Goal: Share content: Share content

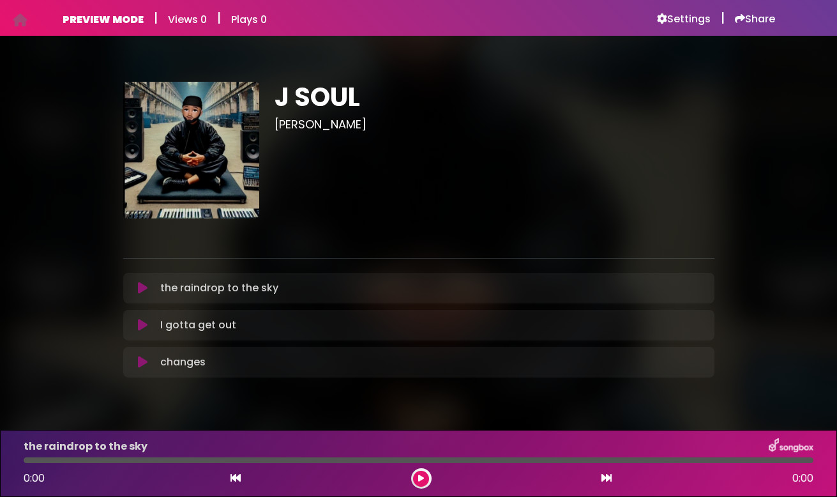
click at [144, 290] on icon at bounding box center [143, 288] width 10 height 13
click at [144, 287] on icon at bounding box center [143, 288] width 10 height 13
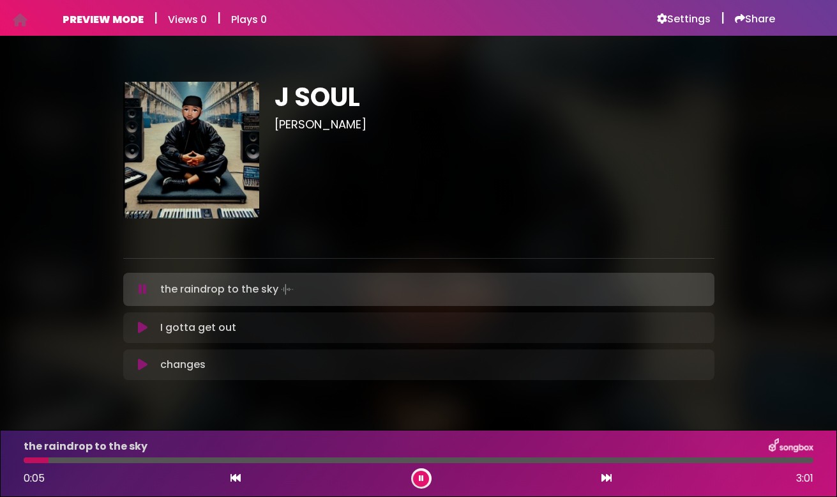
click at [145, 289] on icon at bounding box center [143, 289] width 8 height 13
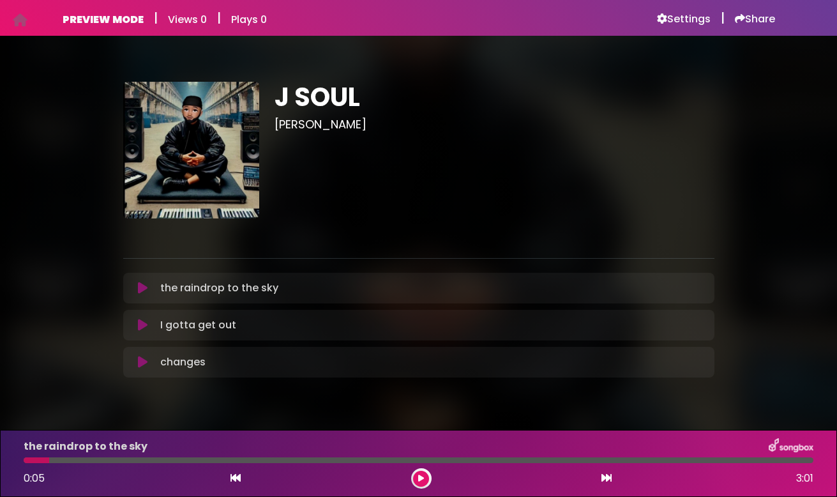
click at [141, 321] on icon at bounding box center [143, 325] width 10 height 13
click at [146, 326] on icon at bounding box center [143, 325] width 10 height 13
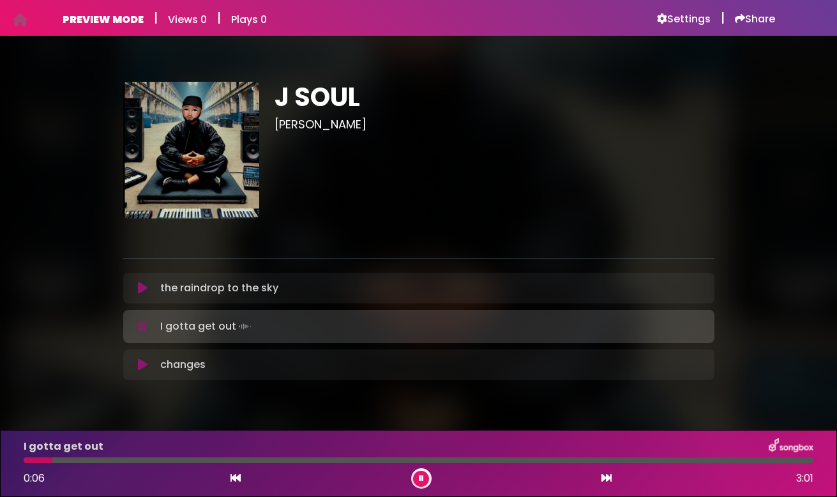
click at [146, 326] on icon at bounding box center [143, 326] width 8 height 13
click at [680, 18] on h6 "Settings" at bounding box center [684, 19] width 54 height 13
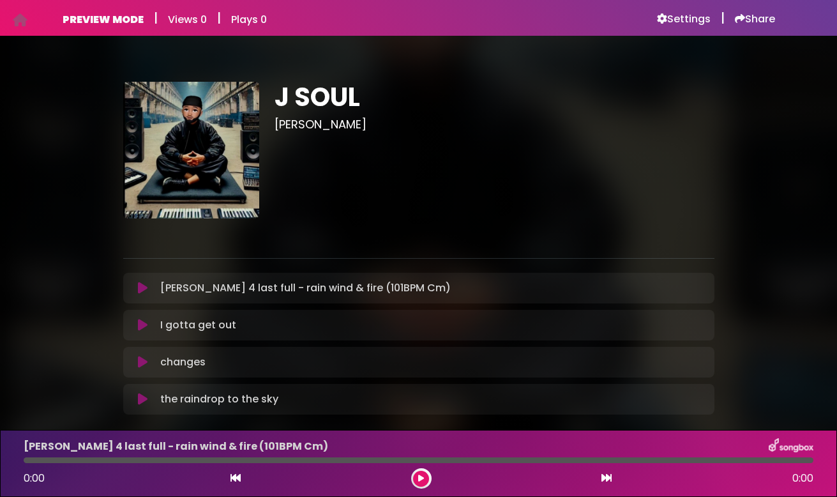
click at [145, 293] on icon at bounding box center [143, 288] width 10 height 13
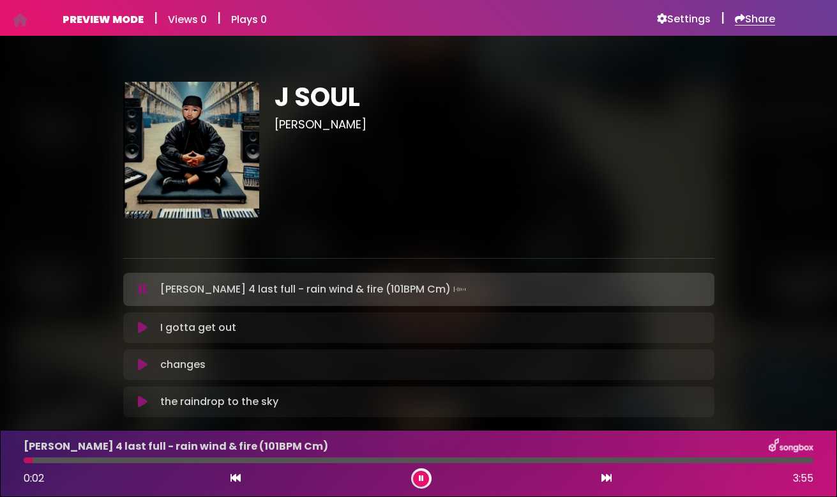
click at [748, 20] on h6 "Share" at bounding box center [755, 19] width 40 height 13
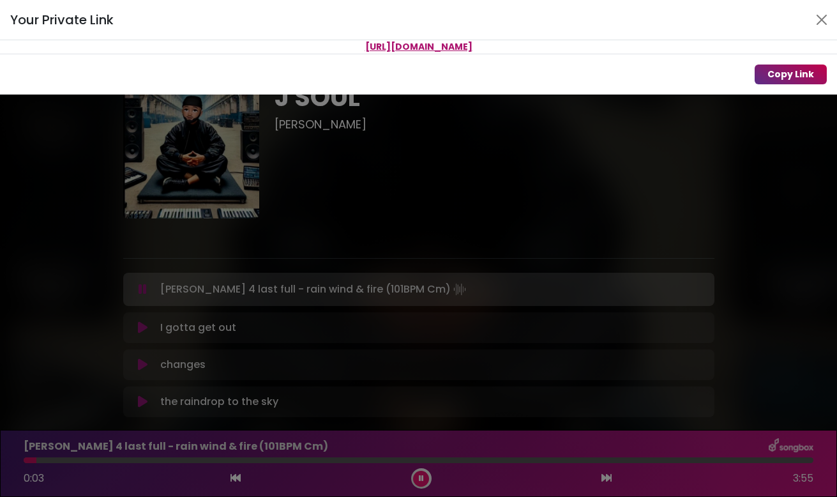
click at [789, 68] on button "Copy Link" at bounding box center [791, 74] width 72 height 20
click at [480, 169] on div "Your Private Link Link copied to clipboard Copy Link" at bounding box center [418, 248] width 837 height 497
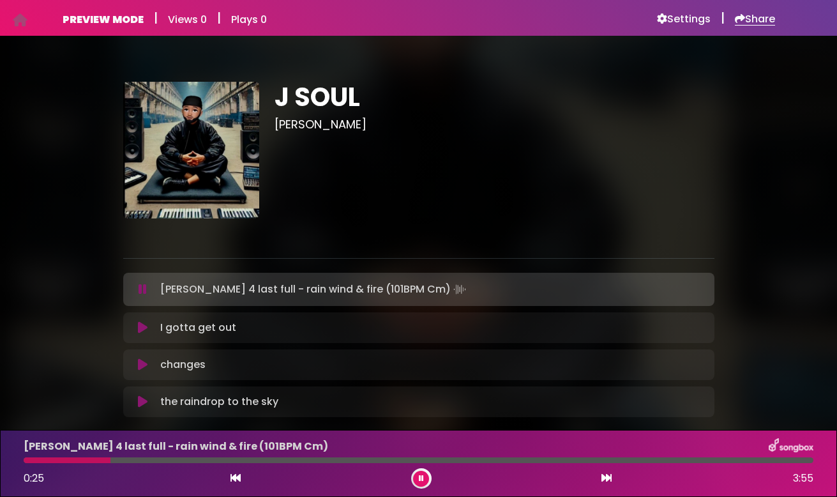
click at [758, 17] on h6 "Share" at bounding box center [755, 19] width 40 height 13
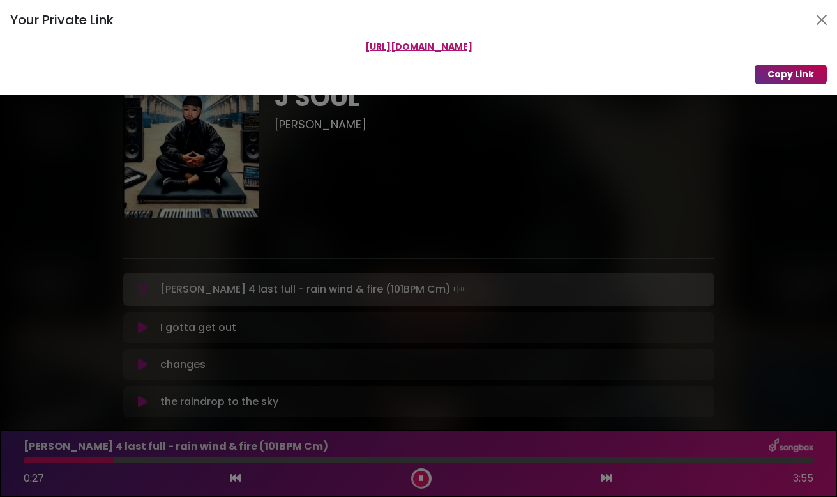
click at [794, 67] on button "Copy Link" at bounding box center [791, 74] width 72 height 20
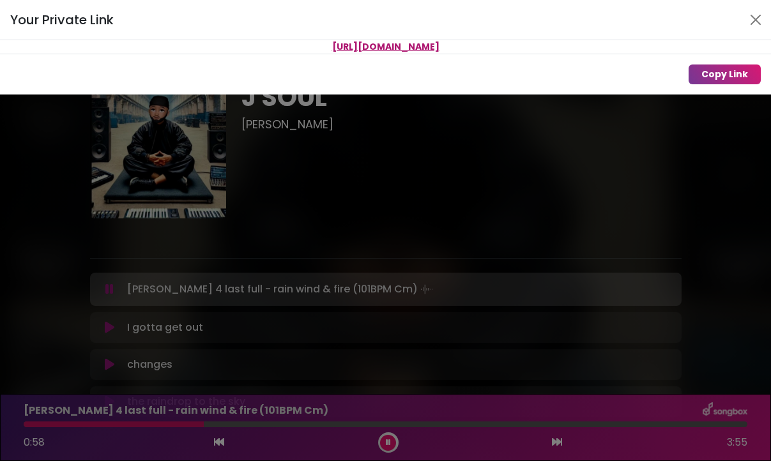
drag, startPoint x: 540, startPoint y: 45, endPoint x: 195, endPoint y: 47, distance: 344.7
click at [195, 47] on p "[URL][DOMAIN_NAME]" at bounding box center [385, 46] width 771 height 13
copy span "[URL][DOMAIN_NAME]"
click at [758, 19] on button "Close" at bounding box center [755, 20] width 20 height 20
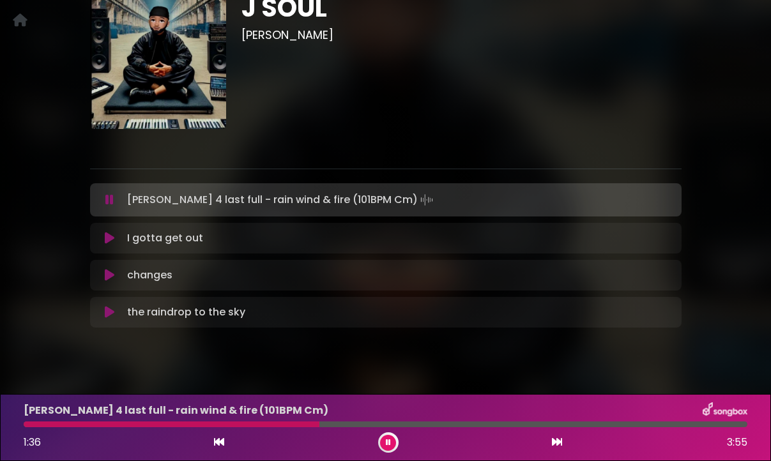
scroll to position [90, 0]
click at [110, 238] on icon at bounding box center [110, 237] width 10 height 13
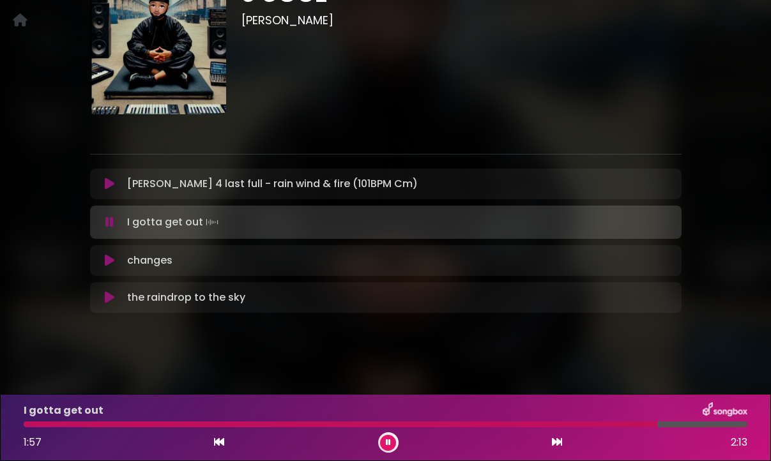
scroll to position [104, 0]
click at [110, 260] on icon at bounding box center [110, 260] width 10 height 13
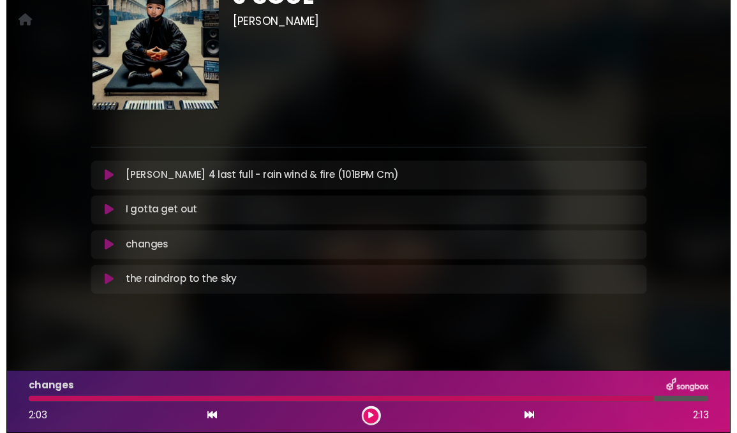
scroll to position [101, 0]
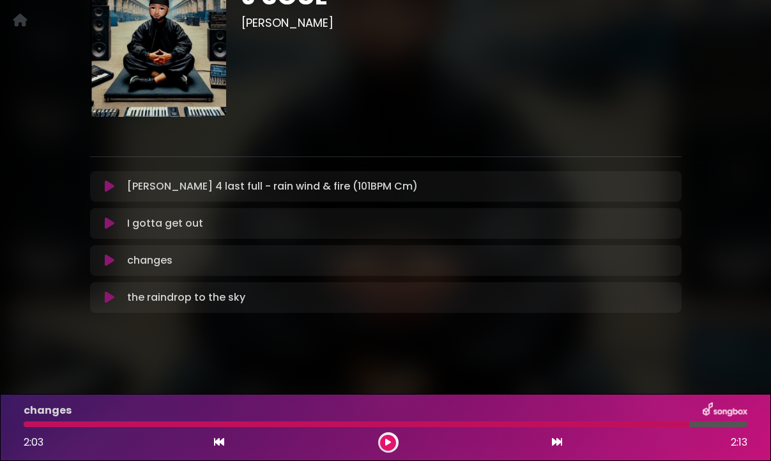
click at [110, 260] on icon at bounding box center [110, 260] width 10 height 13
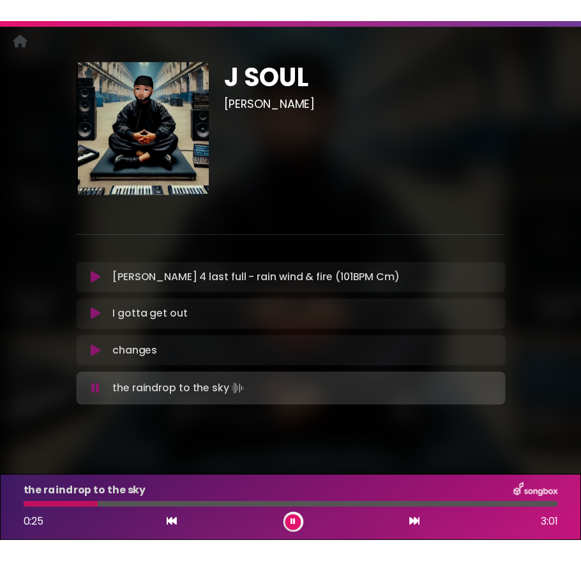
scroll to position [0, 0]
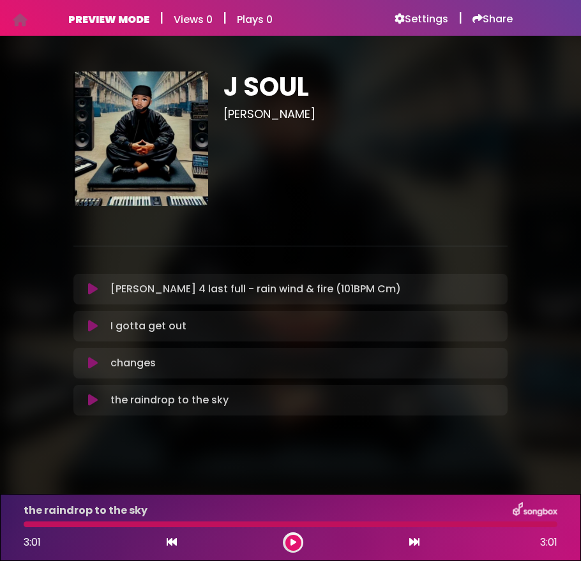
click at [94, 288] on icon at bounding box center [93, 289] width 10 height 13
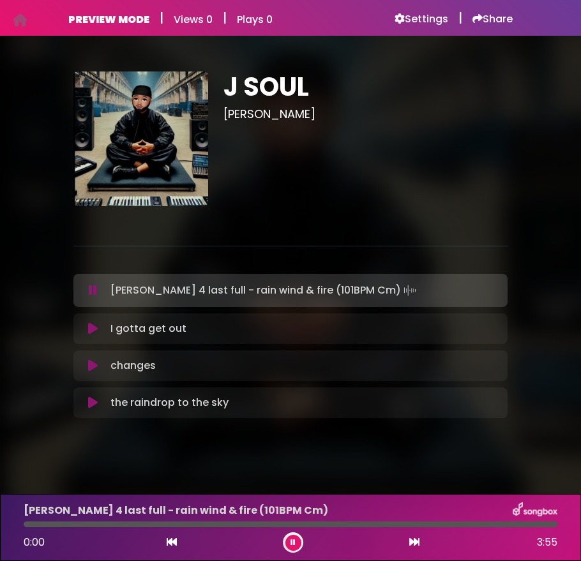
click at [94, 288] on icon at bounding box center [93, 290] width 8 height 13
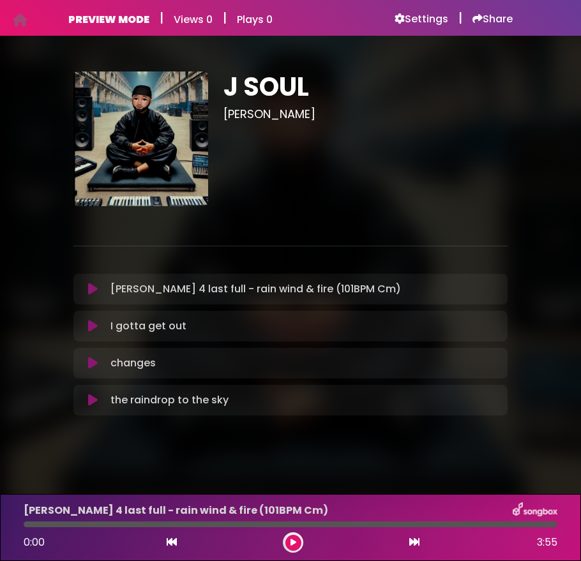
click at [94, 288] on icon at bounding box center [93, 289] width 10 height 13
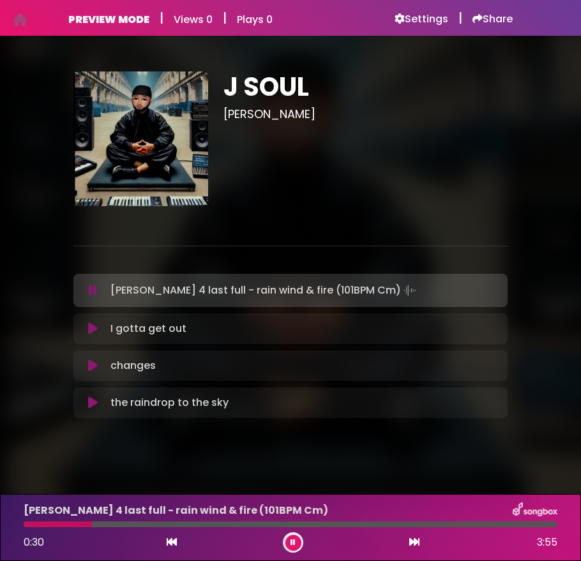
click at [291, 496] on icon at bounding box center [292, 543] width 5 height 8
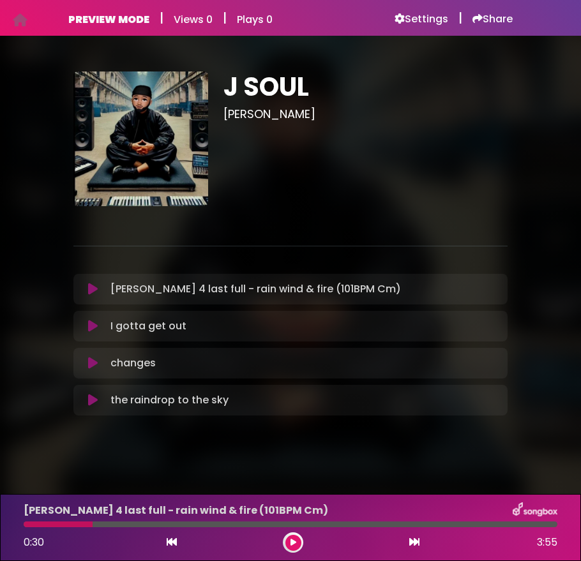
click at [93, 283] on icon at bounding box center [93, 289] width 10 height 13
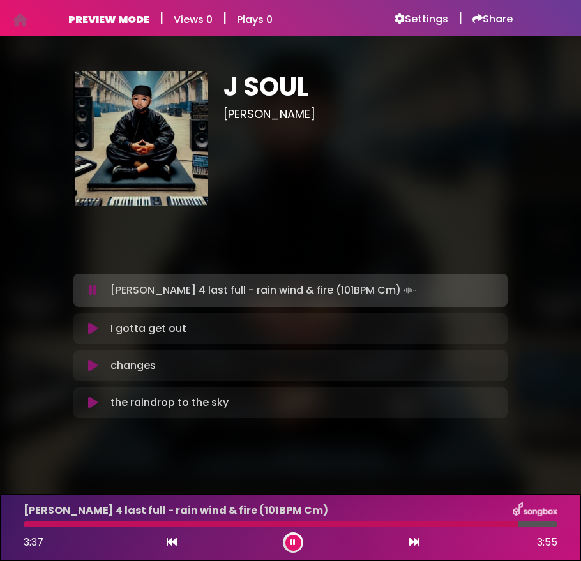
click at [92, 324] on icon at bounding box center [93, 328] width 10 height 13
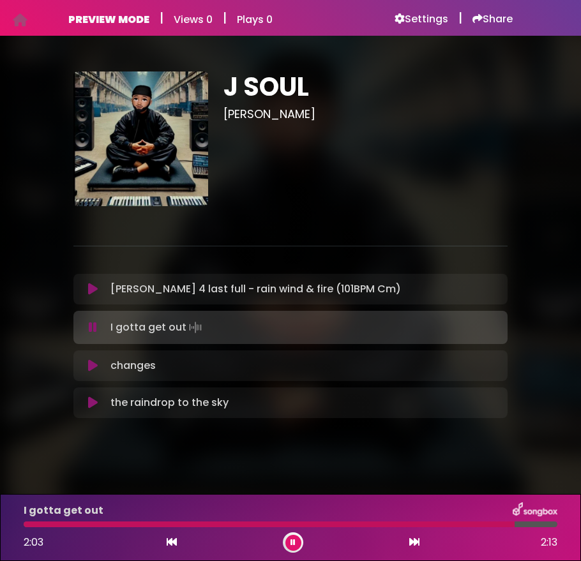
click at [94, 366] on icon at bounding box center [93, 365] width 10 height 13
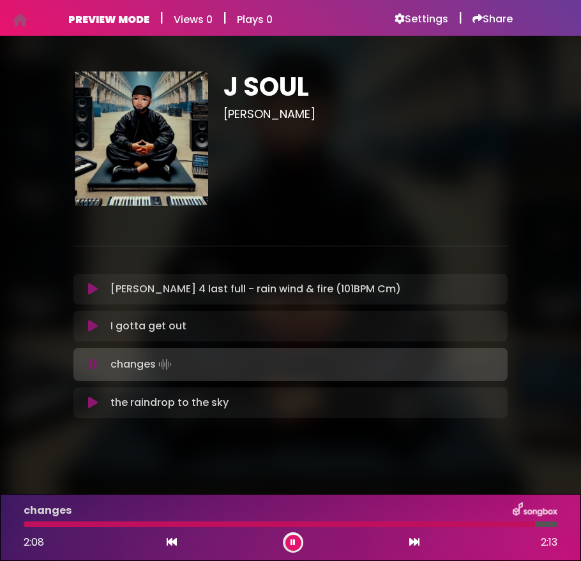
click at [95, 405] on icon at bounding box center [93, 402] width 10 height 13
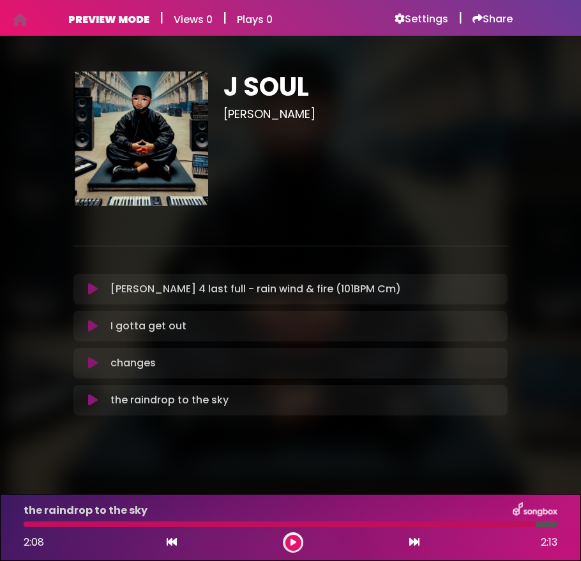
click at [95, 405] on icon at bounding box center [93, 400] width 10 height 13
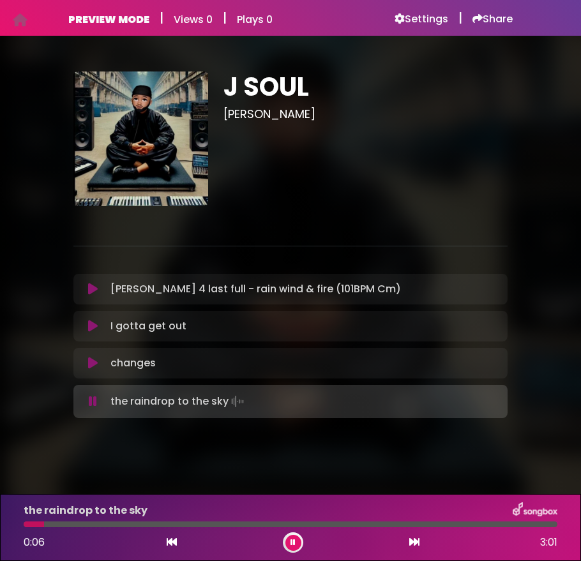
click at [89, 290] on icon at bounding box center [93, 289] width 10 height 13
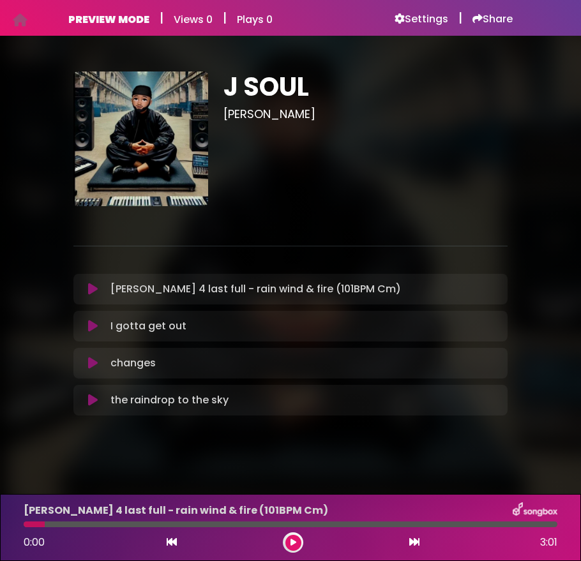
click at [89, 290] on icon at bounding box center [93, 289] width 10 height 13
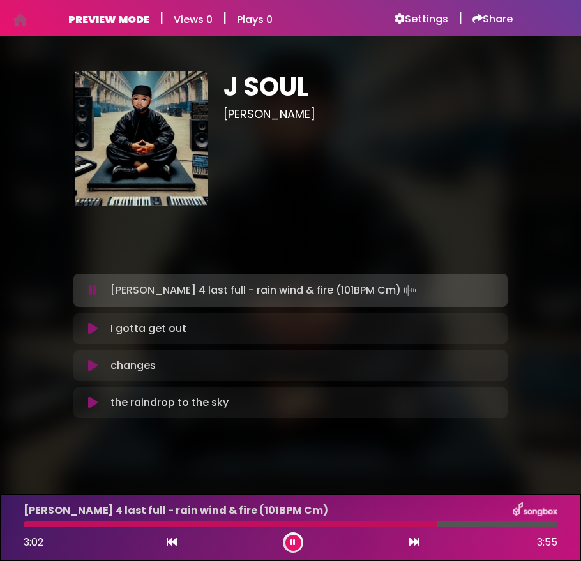
click at [88, 330] on icon at bounding box center [93, 328] width 10 height 13
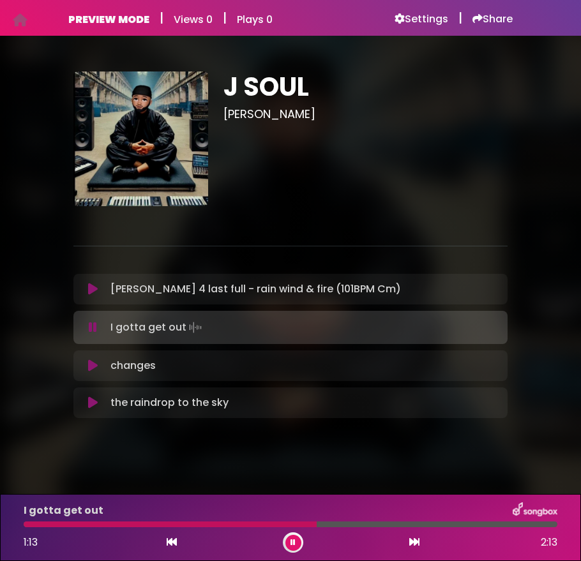
click at [88, 330] on button at bounding box center [93, 327] width 24 height 13
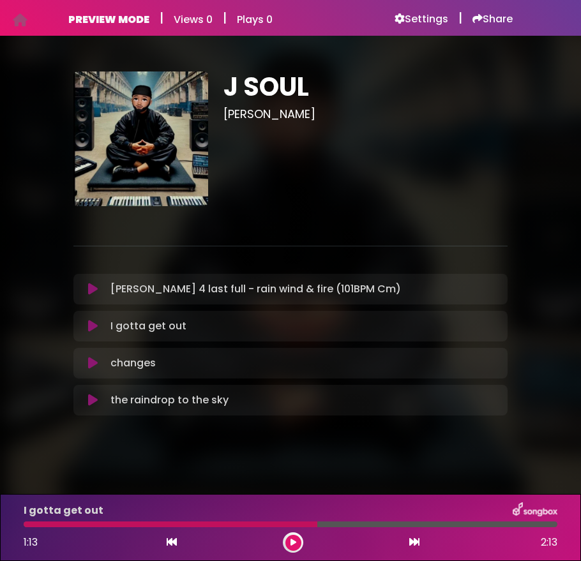
click at [88, 330] on icon at bounding box center [93, 326] width 10 height 13
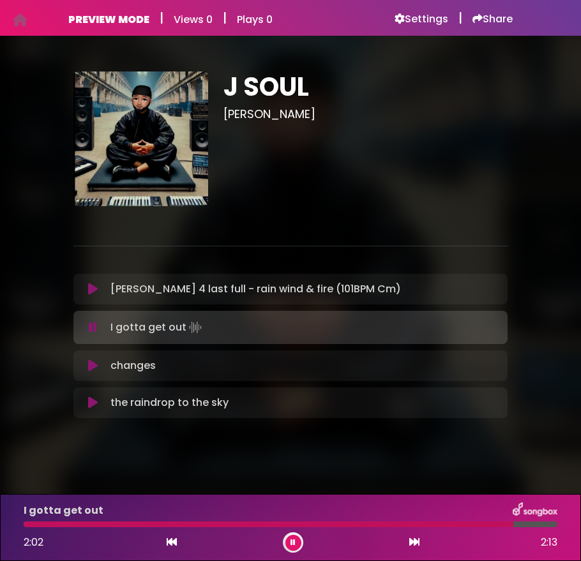
click at [98, 370] on icon at bounding box center [93, 365] width 10 height 13
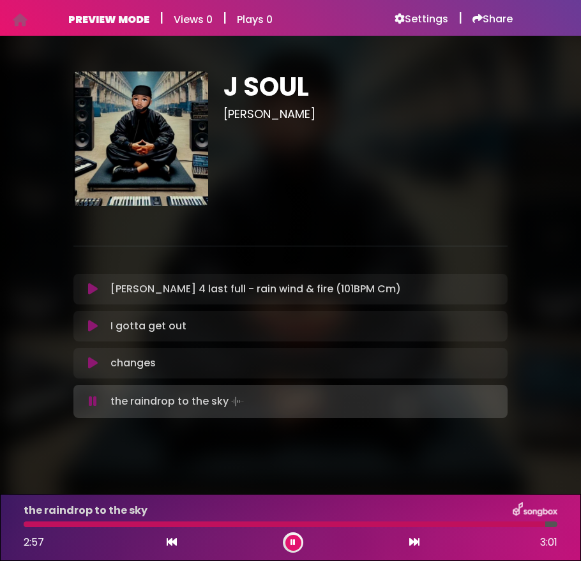
click at [86, 372] on div "changes Loading Track... Name" at bounding box center [290, 363] width 434 height 31
click at [93, 366] on icon at bounding box center [93, 363] width 10 height 13
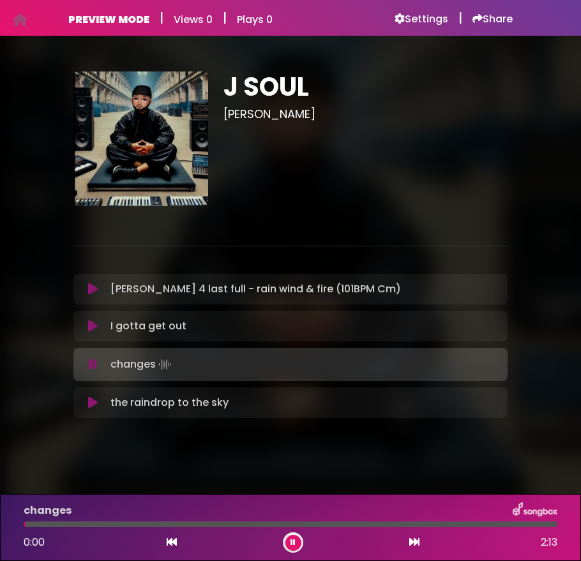
click at [93, 366] on icon at bounding box center [93, 364] width 8 height 13
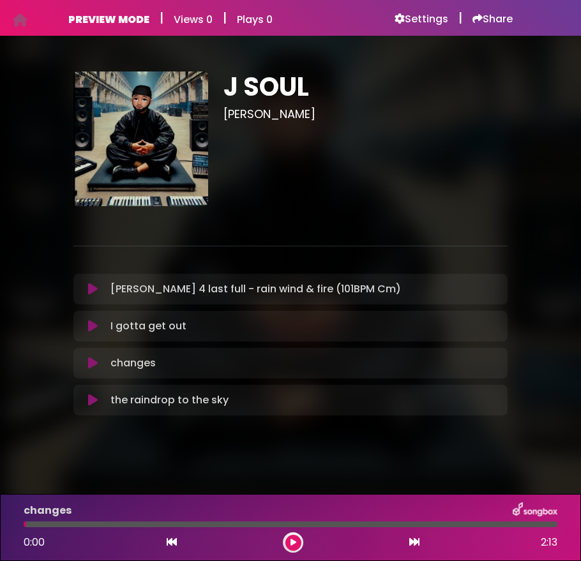
click at [92, 398] on icon at bounding box center [93, 400] width 10 height 13
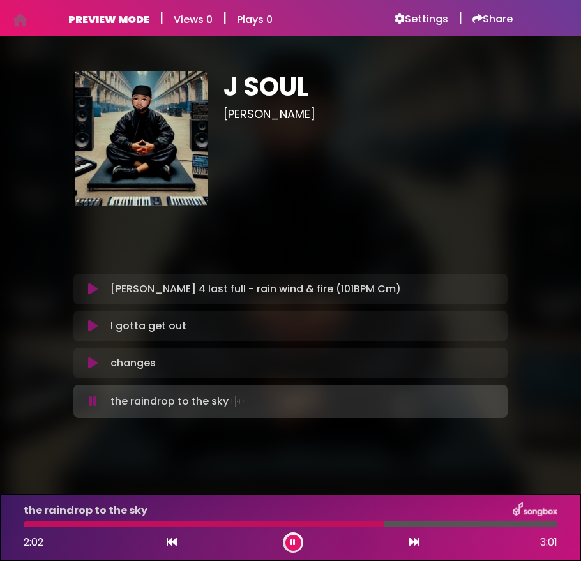
click at [95, 289] on icon at bounding box center [93, 289] width 10 height 13
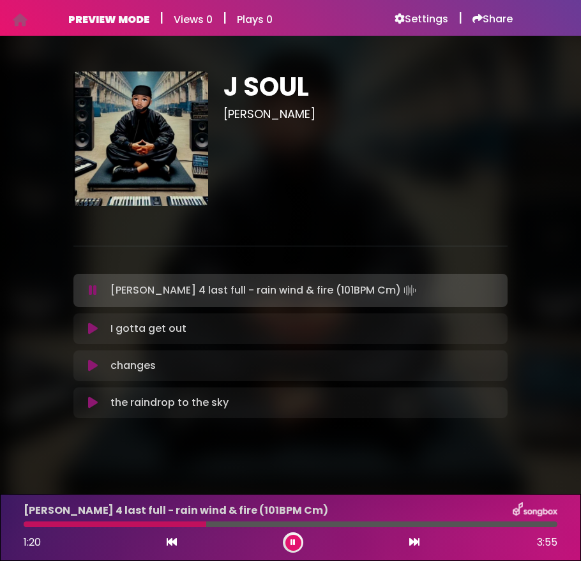
click at [95, 288] on icon at bounding box center [93, 290] width 8 height 13
